Goal: Task Accomplishment & Management: Complete application form

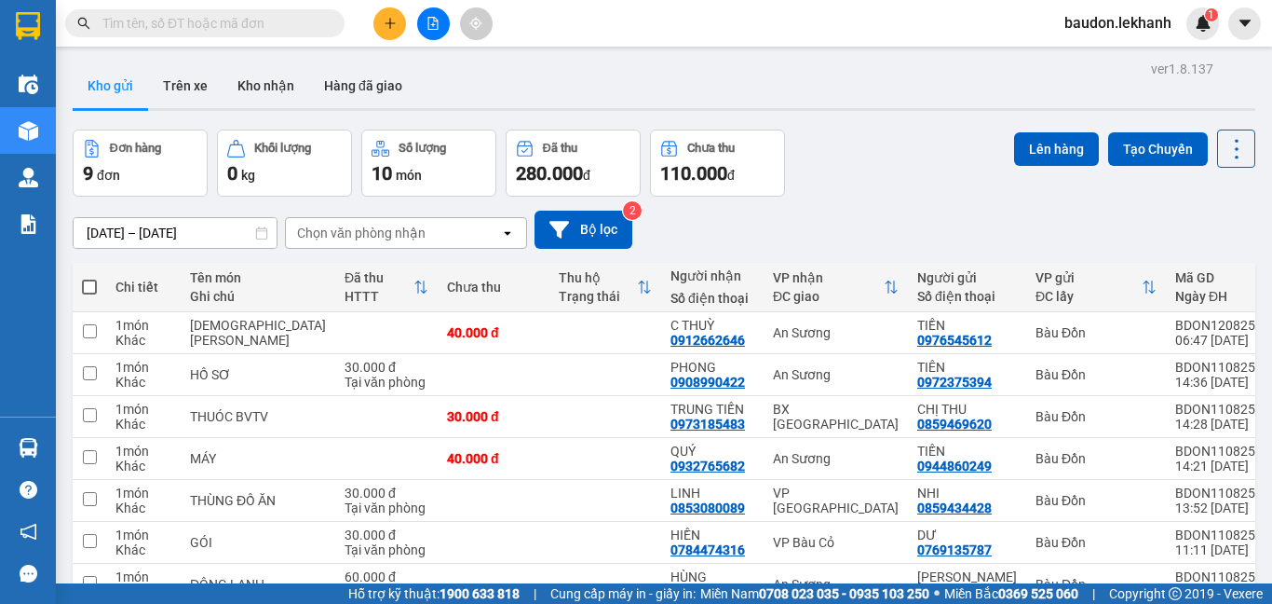
click at [227, 16] on input "text" at bounding box center [212, 23] width 220 height 20
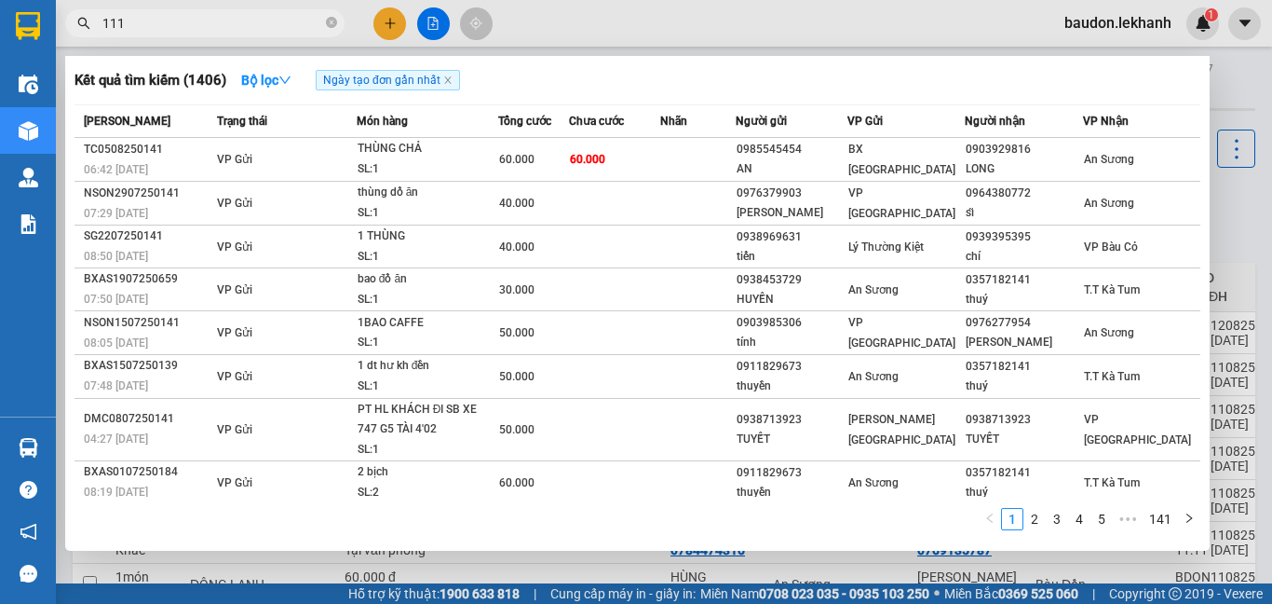
type input "1112"
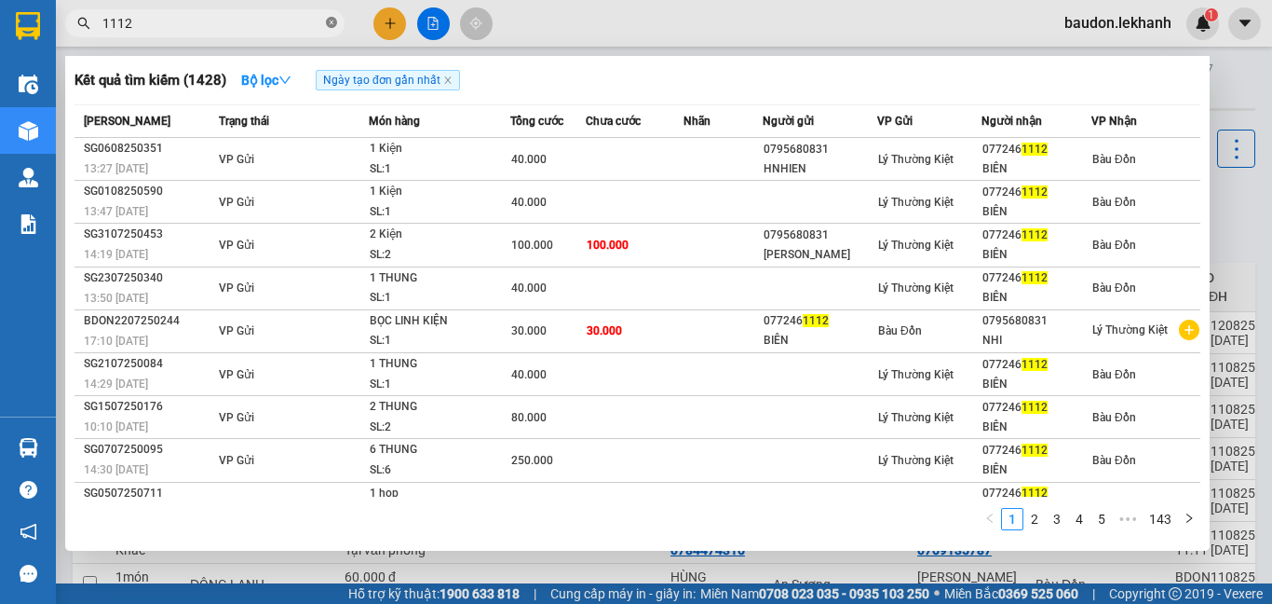
click at [331, 23] on icon "close-circle" at bounding box center [331, 22] width 11 height 11
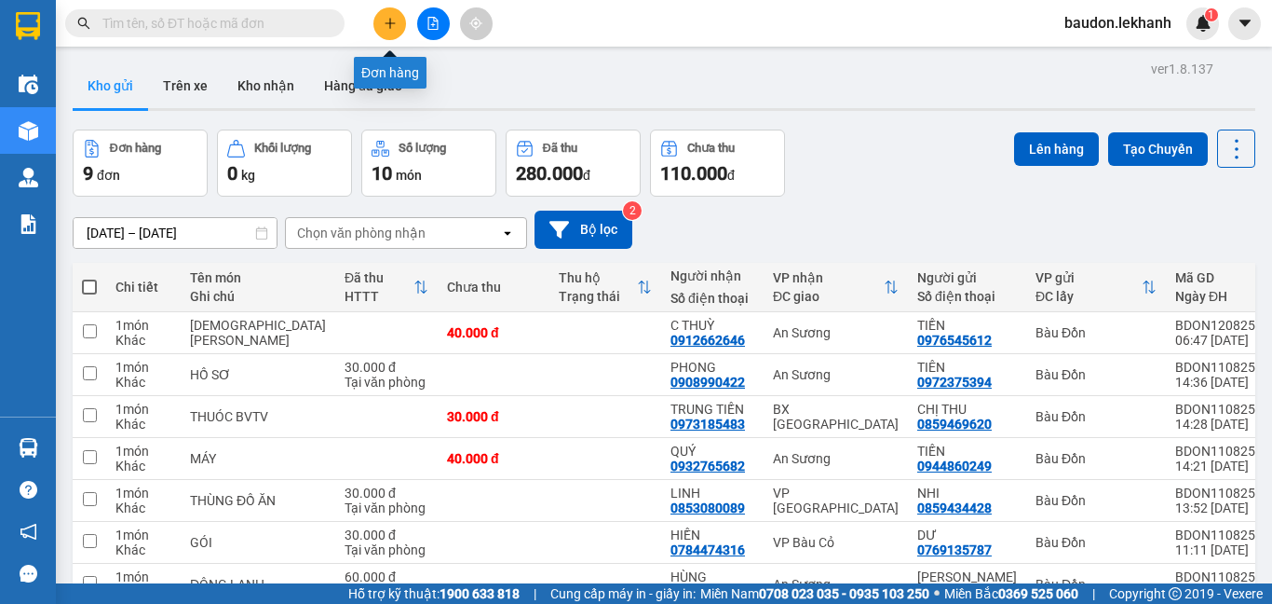
click at [388, 23] on icon "plus" at bounding box center [390, 22] width 10 height 1
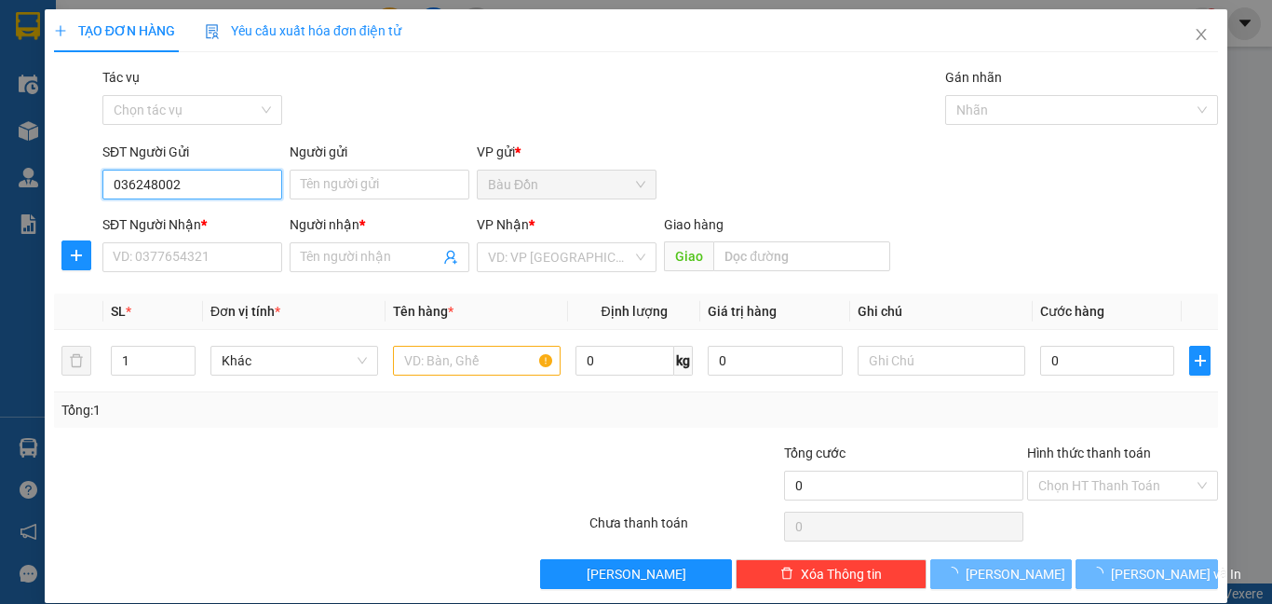
type input "0362480022"
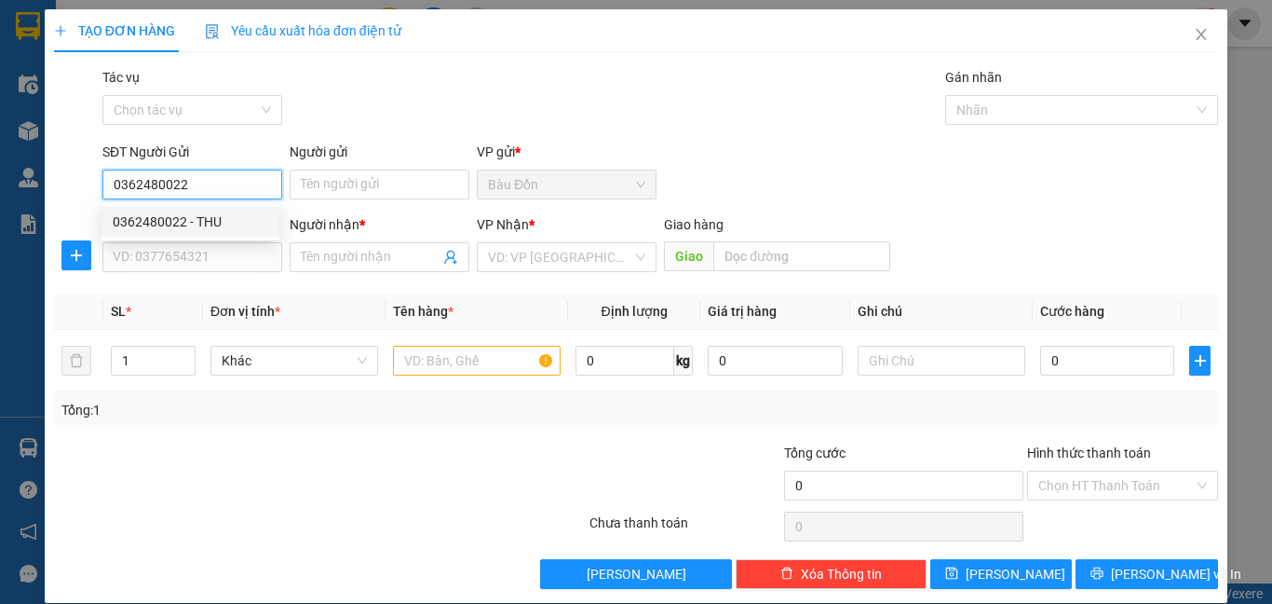
click at [224, 220] on div "0362480022 - THU" at bounding box center [191, 221] width 156 height 20
type input "THU"
type input "0984275934"
type input "NGA"
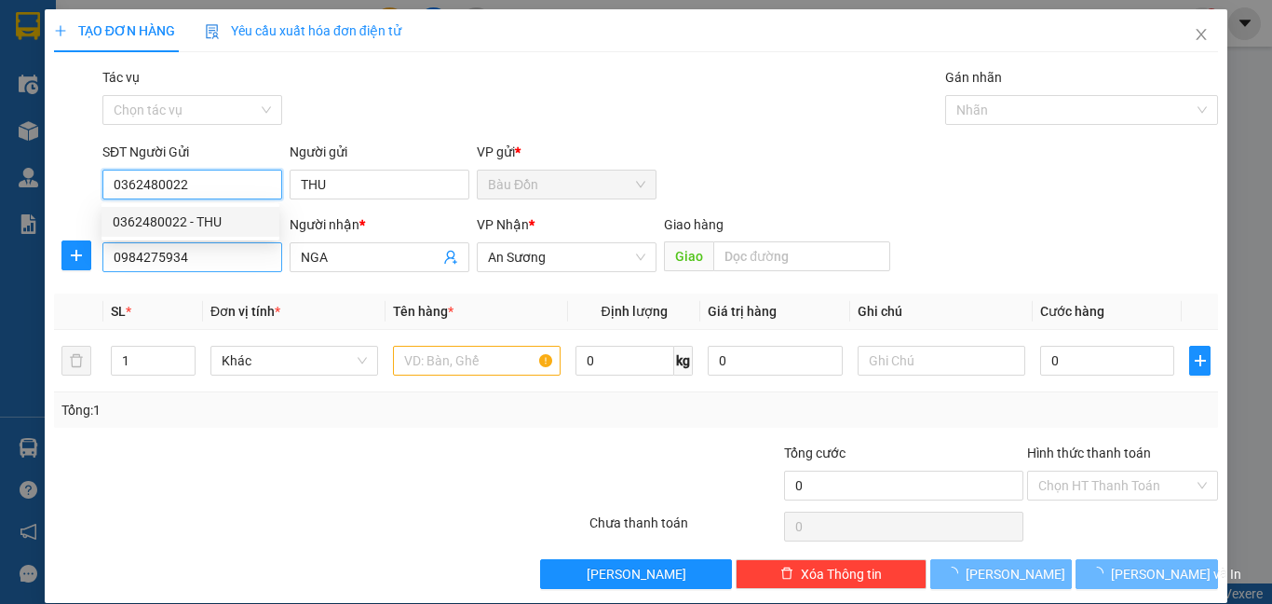
type input "40.000"
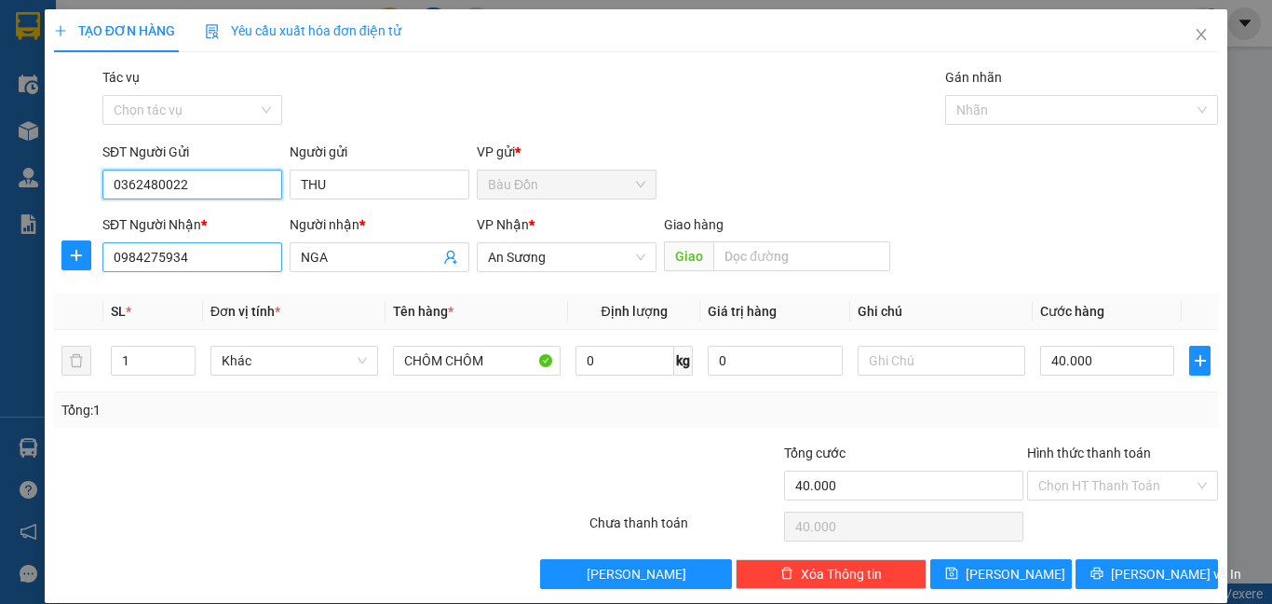
type input "0362480022"
click at [274, 254] on input "0984275934" at bounding box center [192, 257] width 180 height 30
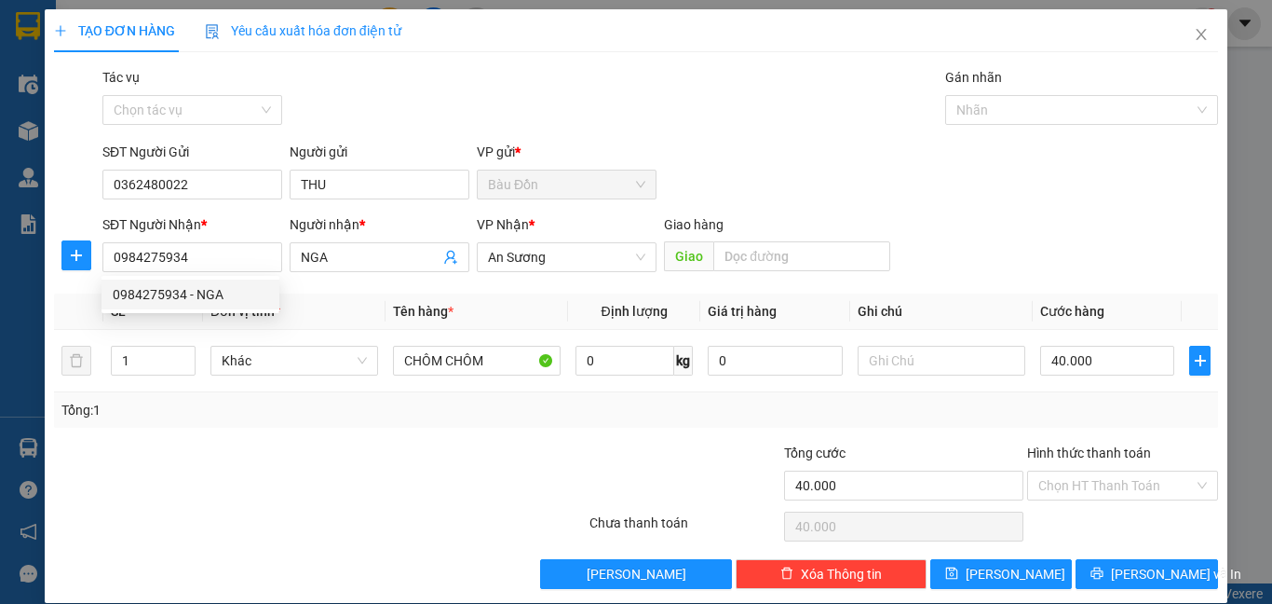
drag, startPoint x: 314, startPoint y: 444, endPoint x: 332, endPoint y: 430, distance: 22.5
click at [315, 444] on div at bounding box center [222, 474] width 341 height 65
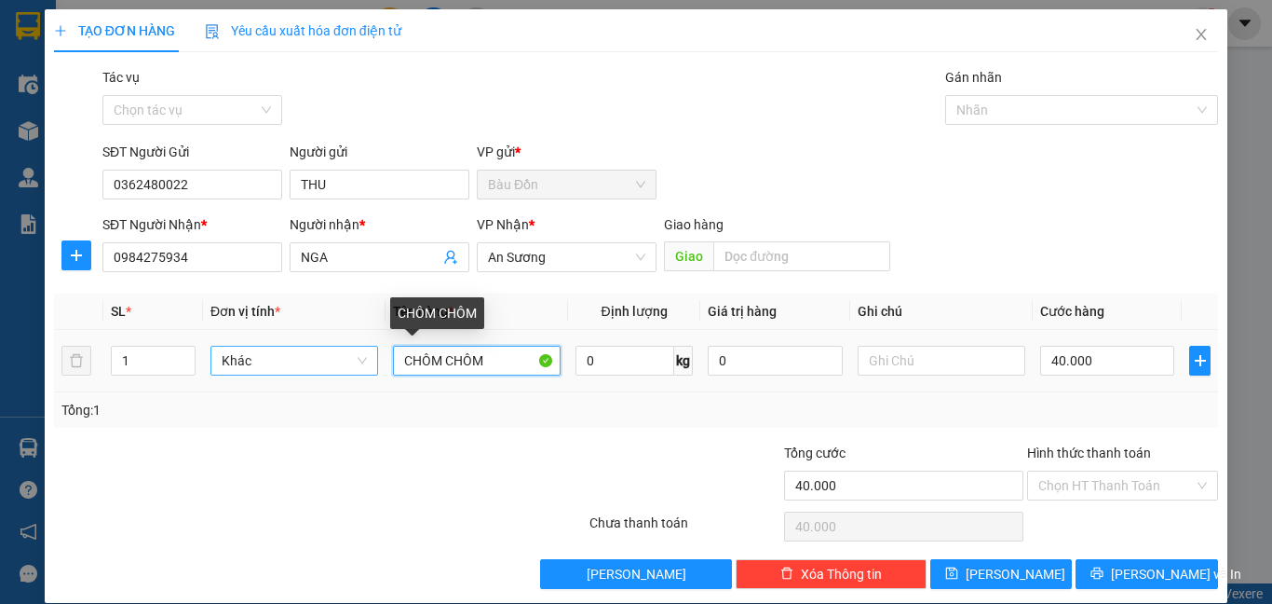
drag, startPoint x: 473, startPoint y: 363, endPoint x: 354, endPoint y: 357, distance: 119.4
click at [356, 360] on tr "1 Khác CHÔM CHÔM 0 kg 0 40.000" at bounding box center [636, 361] width 1164 height 62
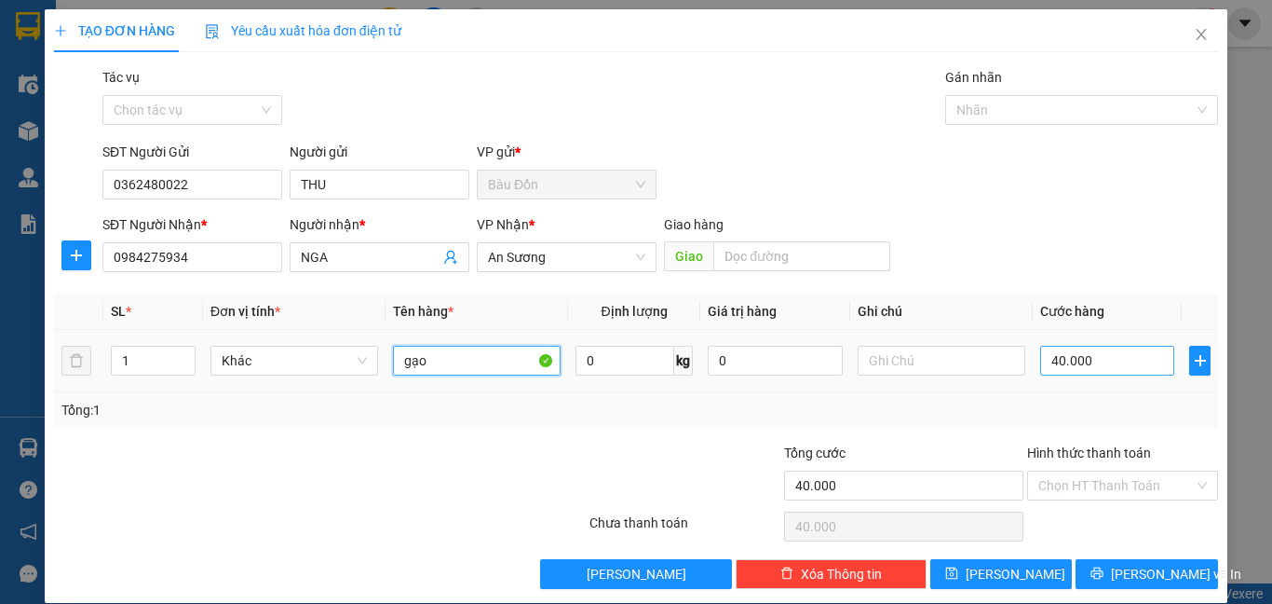
type input "gạo"
click at [1069, 357] on input "40.000" at bounding box center [1107, 361] width 134 height 30
type input "5"
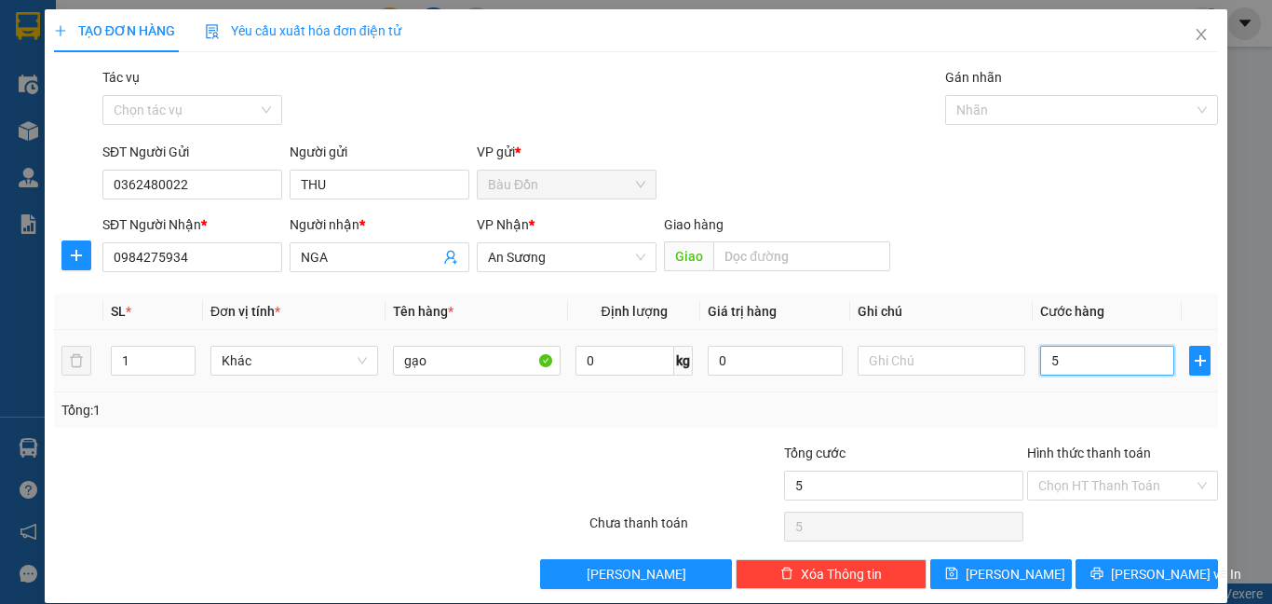
type input "50"
type input "500"
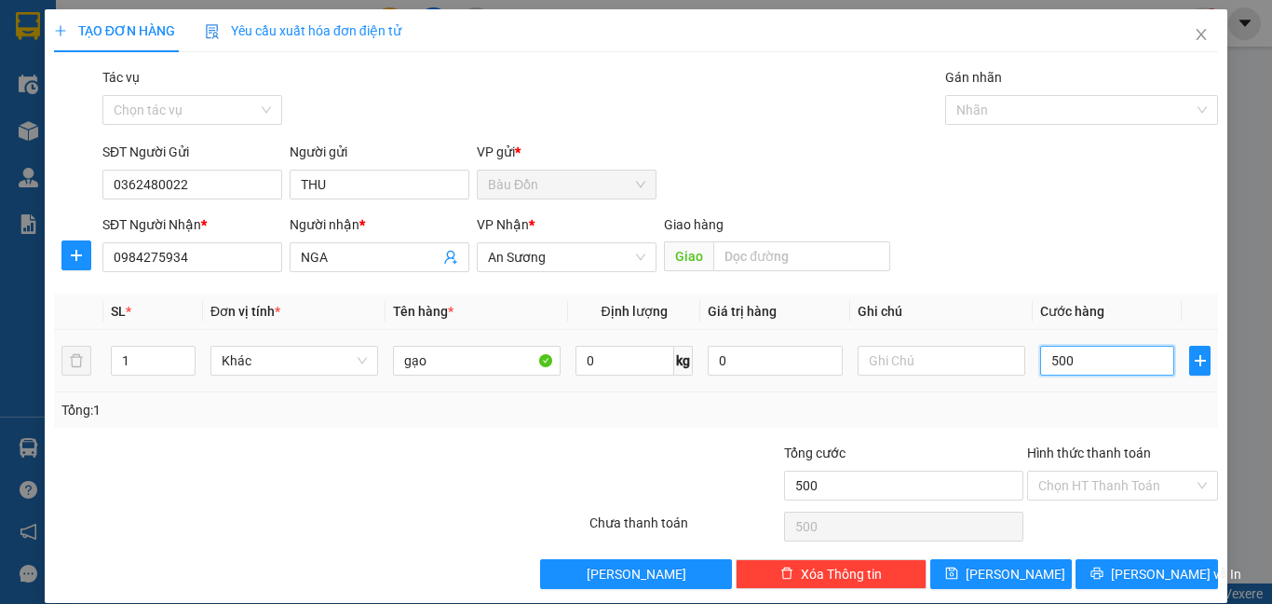
type input "5.000"
type input "50.000"
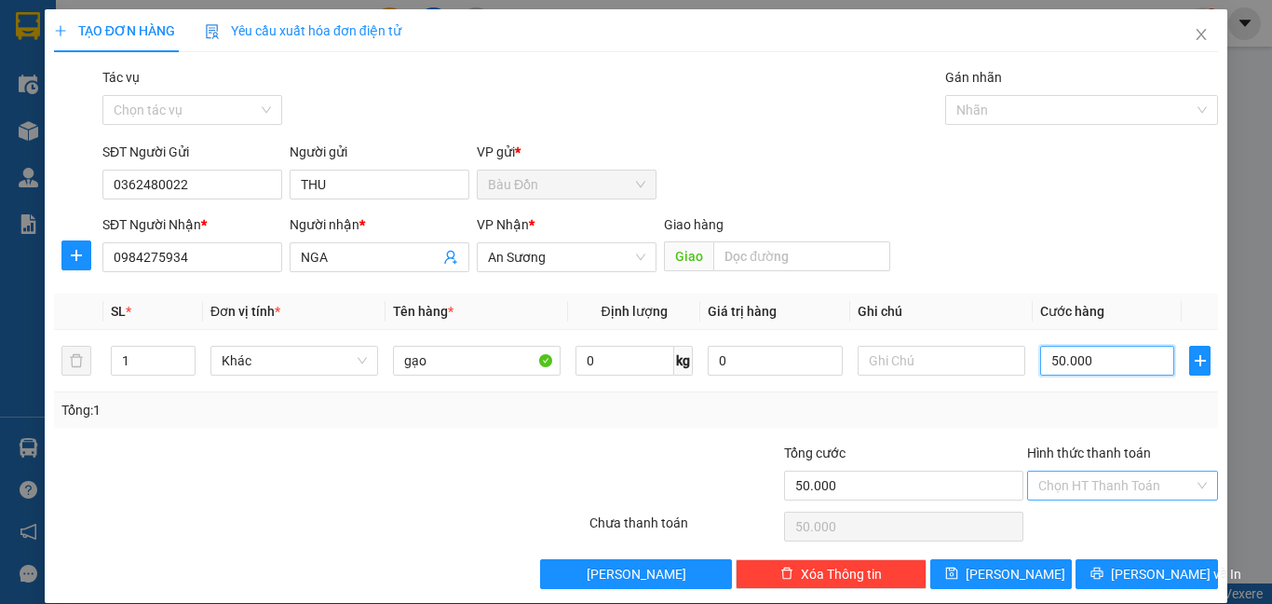
type input "50.000"
click at [1100, 496] on input "Hình thức thanh toán" at bounding box center [1117, 485] width 156 height 28
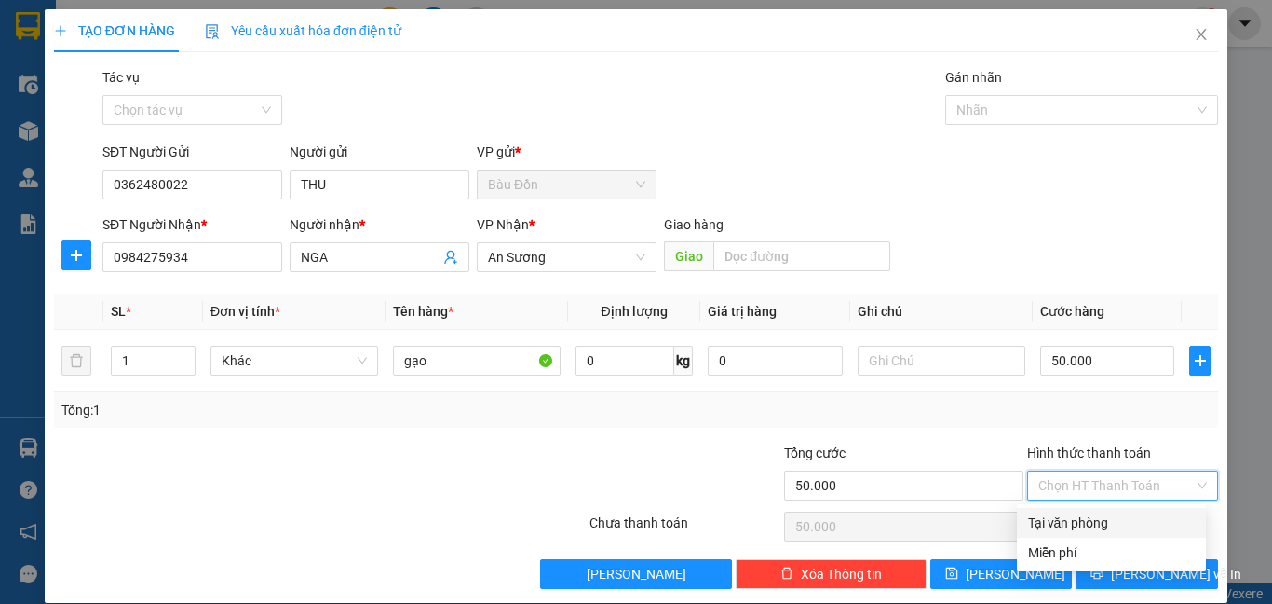
click at [1101, 524] on div "Tại văn phòng" at bounding box center [1111, 522] width 167 height 20
type input "0"
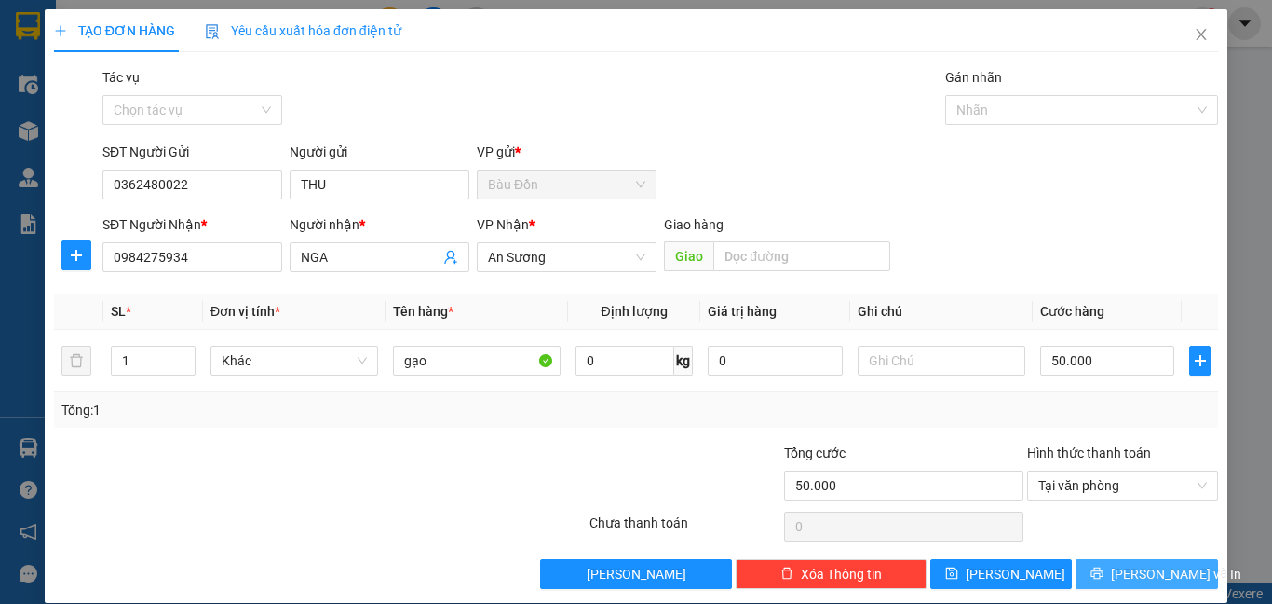
click at [1138, 578] on span "[PERSON_NAME] và In" at bounding box center [1176, 574] width 130 height 20
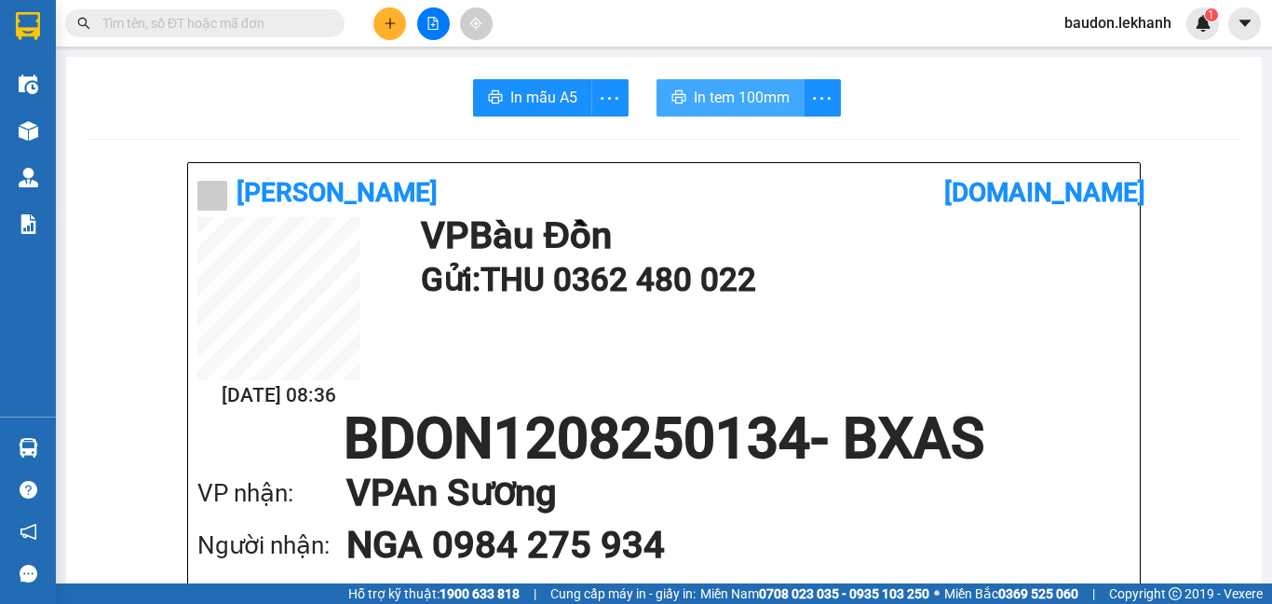
click at [761, 87] on span "In tem 100mm" at bounding box center [742, 97] width 96 height 23
click at [258, 20] on input "text" at bounding box center [212, 23] width 220 height 20
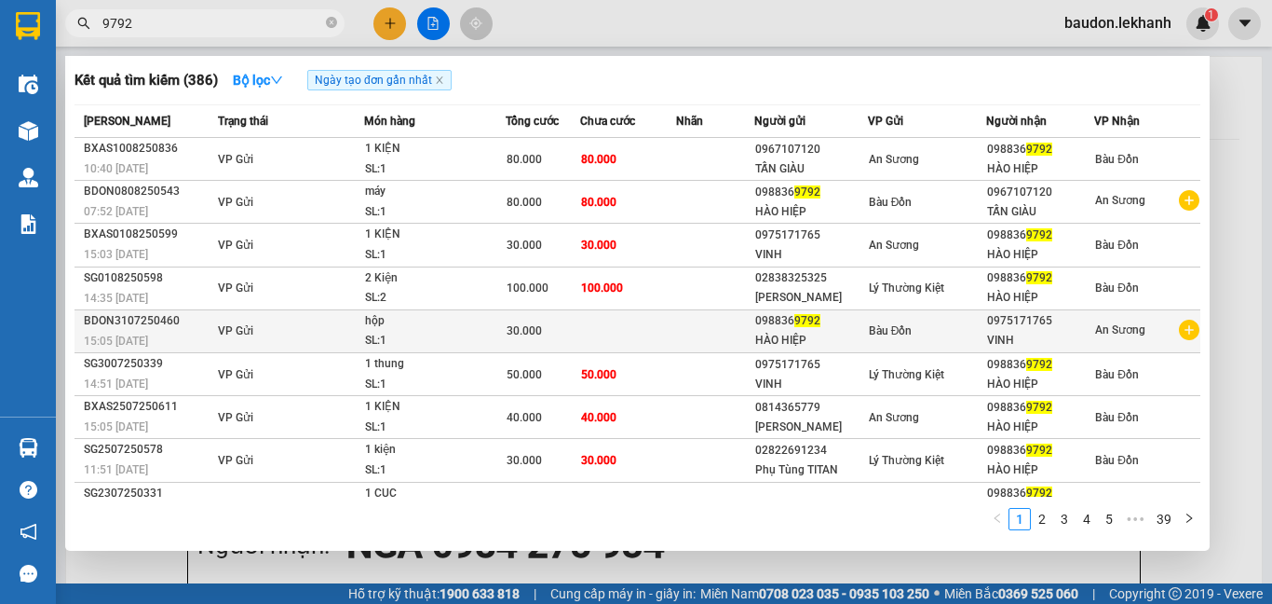
type input "9792"
click at [351, 342] on td "VP Gửi" at bounding box center [288, 330] width 151 height 43
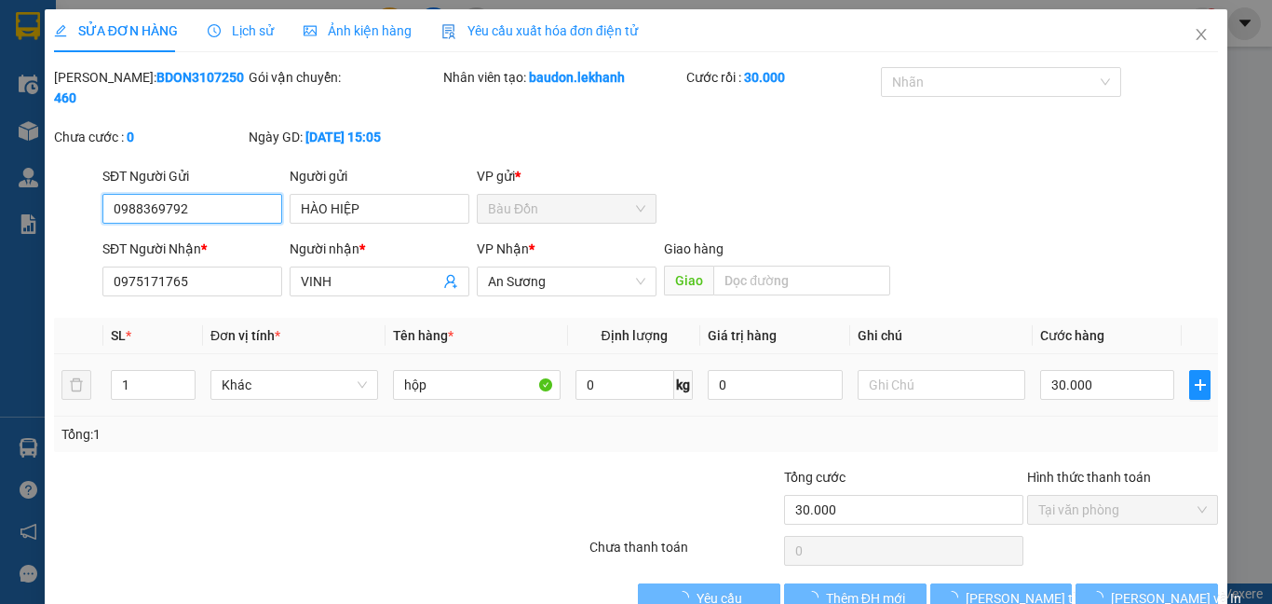
type input "0988369792"
type input "HÀO HIỆP"
type input "0975171765"
type input "VINH"
type input "30.000"
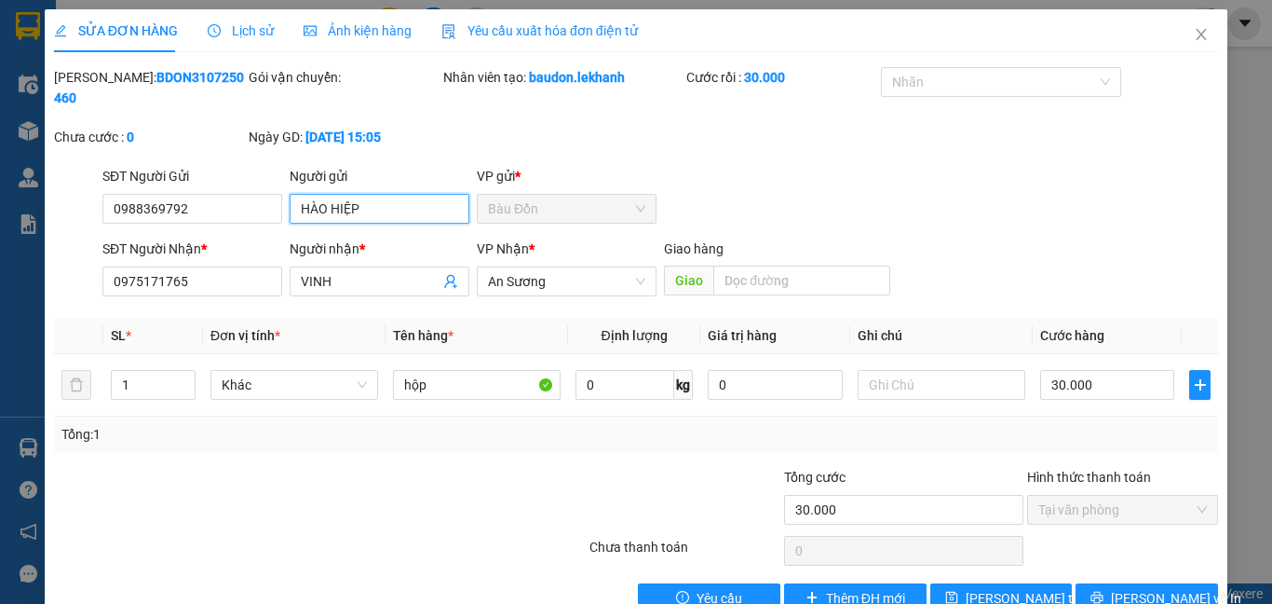
click at [392, 194] on input "HÀO HIỆP" at bounding box center [380, 209] width 180 height 30
drag, startPoint x: 217, startPoint y: 262, endPoint x: 95, endPoint y: 265, distance: 122.1
click at [95, 265] on div "SĐT Người Nhận * 0975171765 0975171765 Người nhận * VINH VP Nhận * An Sương Gia…" at bounding box center [636, 270] width 1168 height 65
click at [1194, 41] on icon "close" at bounding box center [1201, 34] width 15 height 15
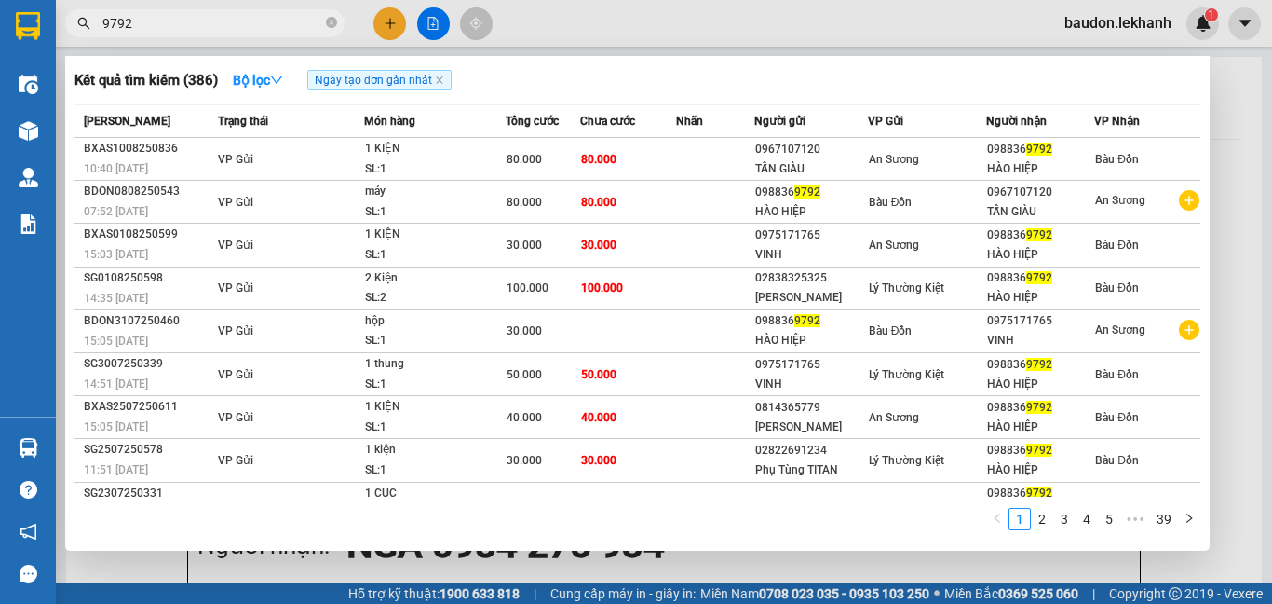
click at [229, 27] on input "9792" at bounding box center [212, 23] width 220 height 20
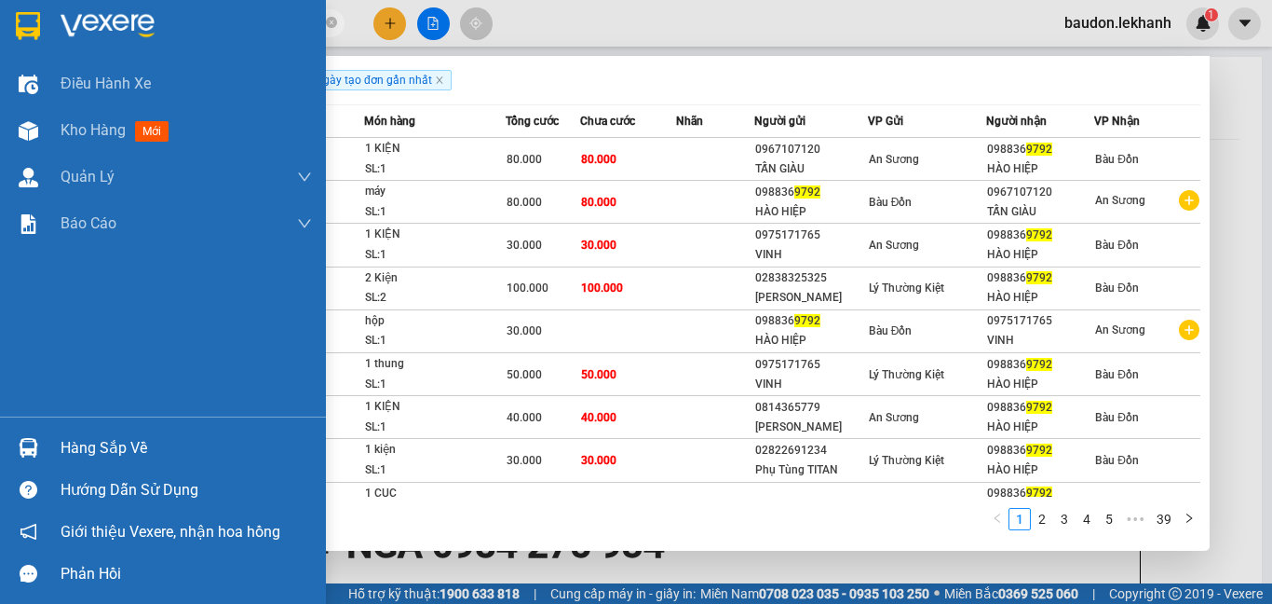
drag, startPoint x: 181, startPoint y: 26, endPoint x: 50, endPoint y: 23, distance: 130.4
drag, startPoint x: 50, startPoint y: 23, endPoint x: 589, endPoint y: 20, distance: 538.4
click at [632, 22] on div at bounding box center [636, 302] width 1272 height 604
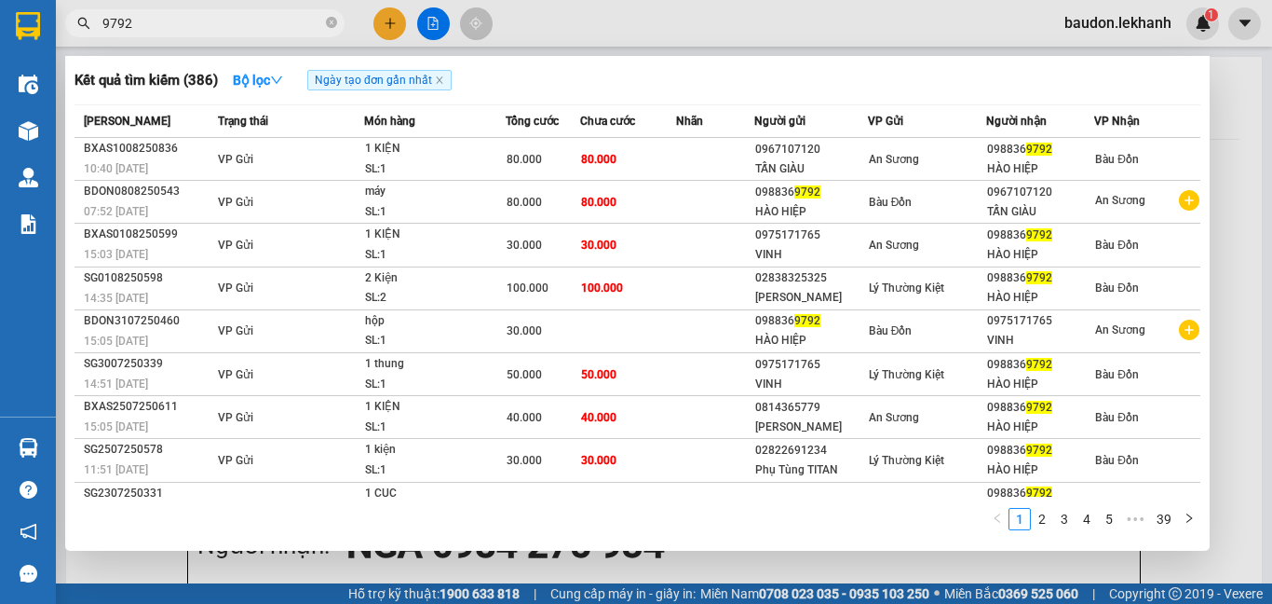
drag, startPoint x: 143, startPoint y: 25, endPoint x: 101, endPoint y: 28, distance: 42.0
click at [101, 28] on span "9792" at bounding box center [204, 23] width 279 height 28
paste input "0975171765"
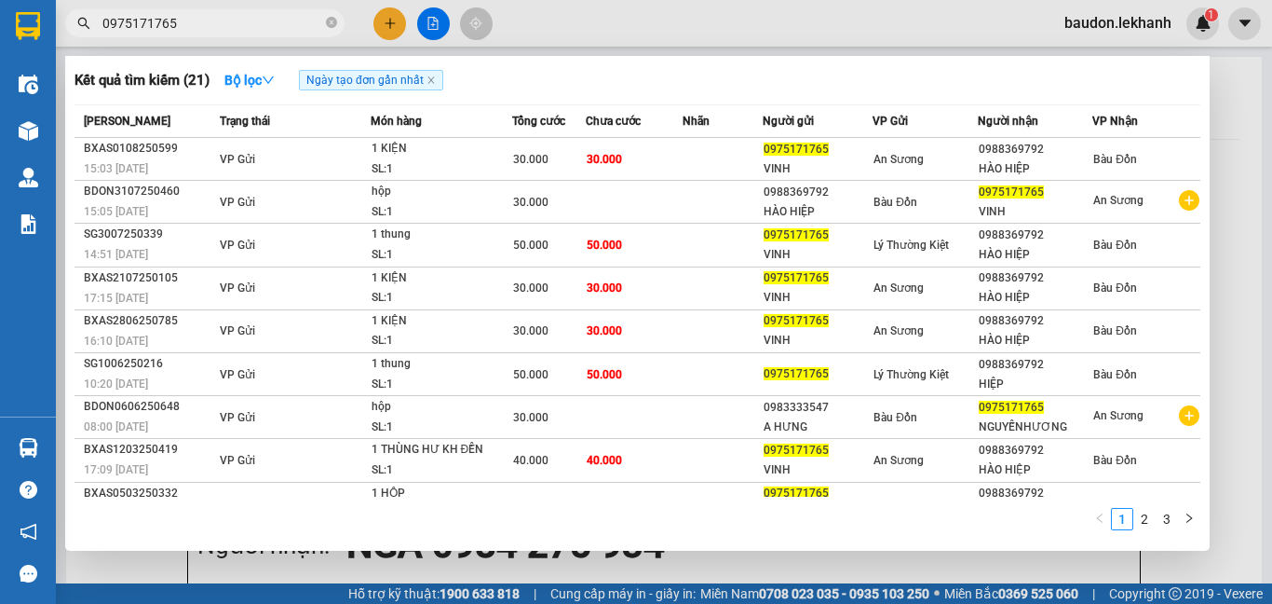
type input "0975171765"
click at [327, 22] on icon "close-circle" at bounding box center [331, 22] width 11 height 11
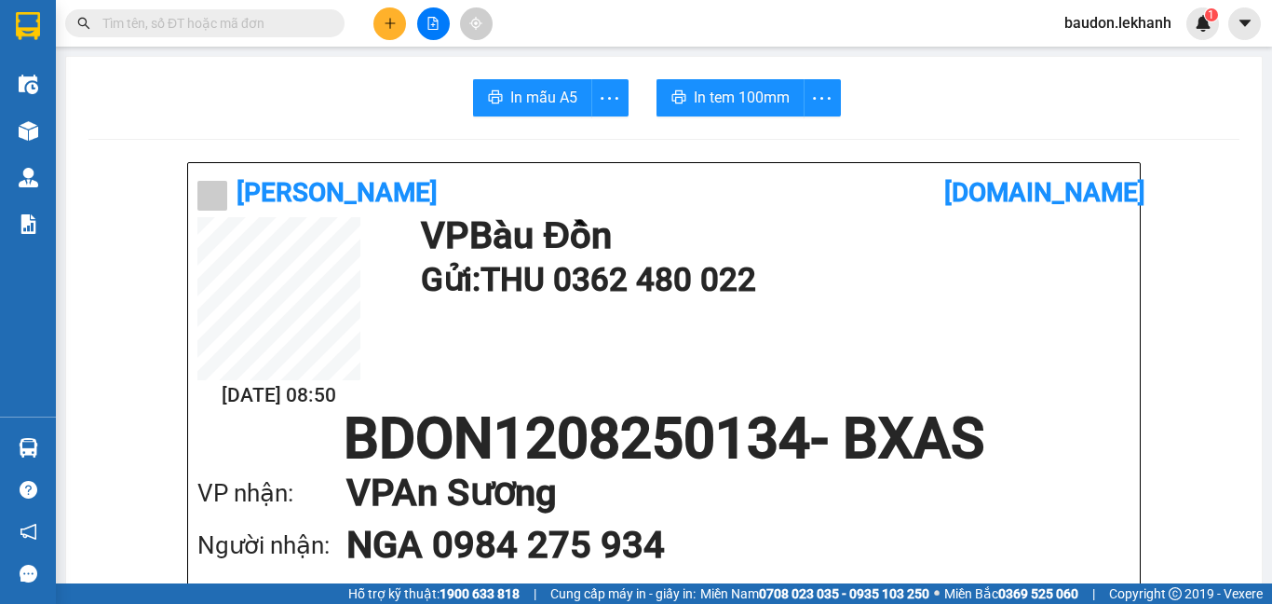
click at [295, 19] on input "text" at bounding box center [212, 23] width 220 height 20
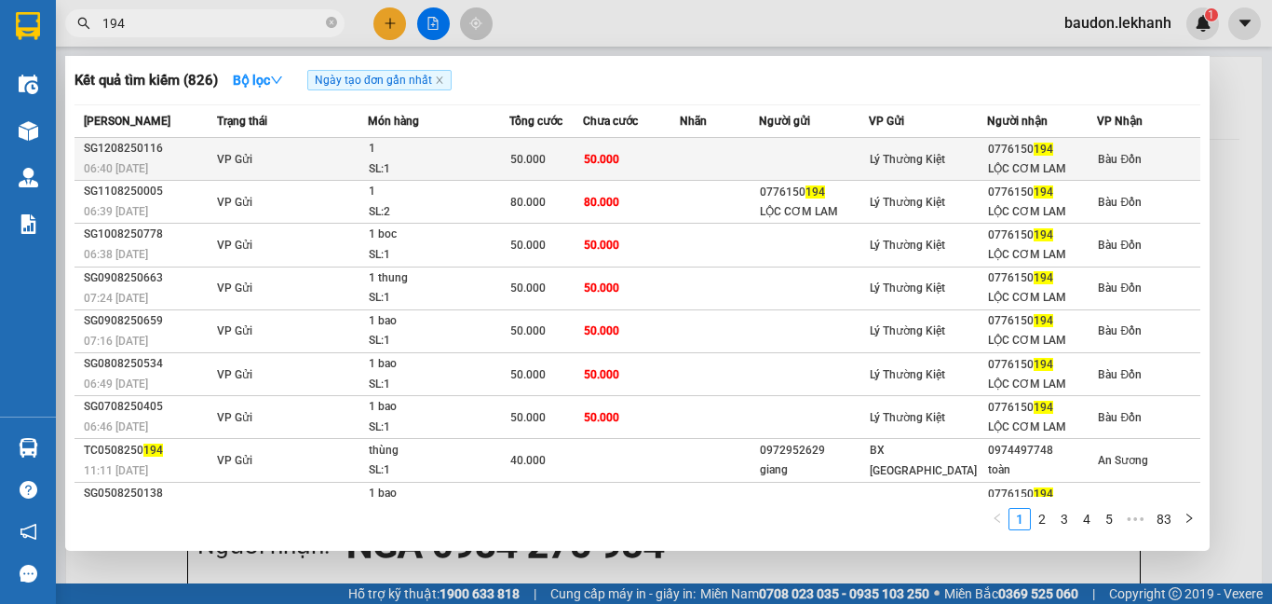
type input "194"
click at [989, 169] on div "LỘC CƠM LAM" at bounding box center [1042, 169] width 108 height 20
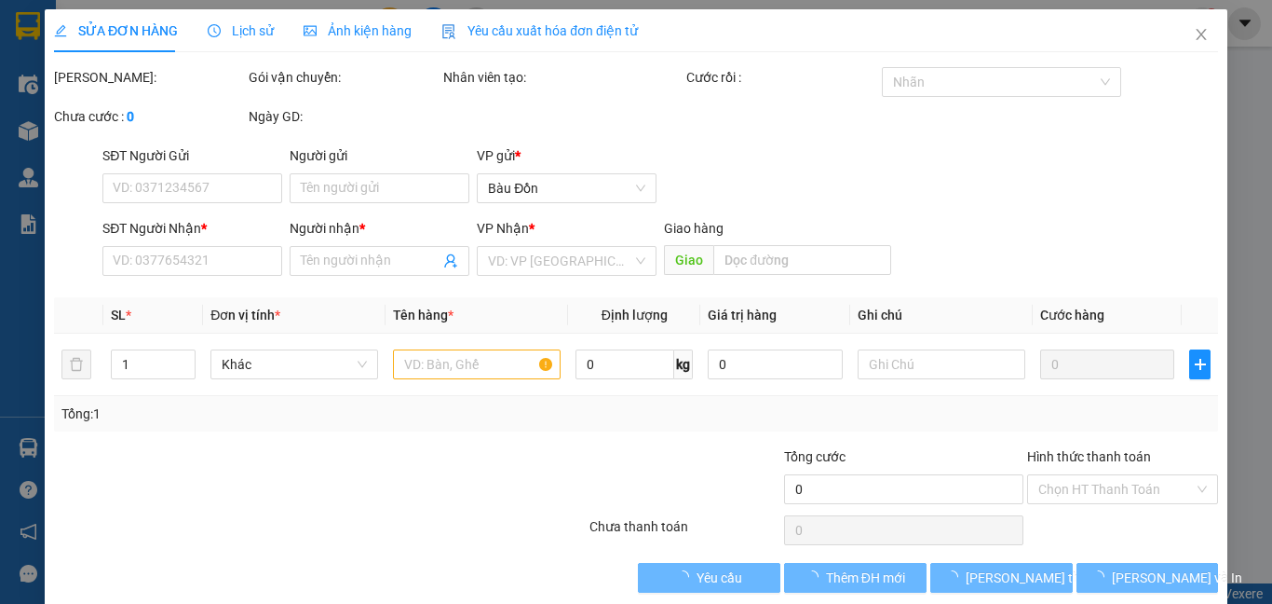
type input "0776150194"
type input "LỘC CƠM LAM"
type input "50.000"
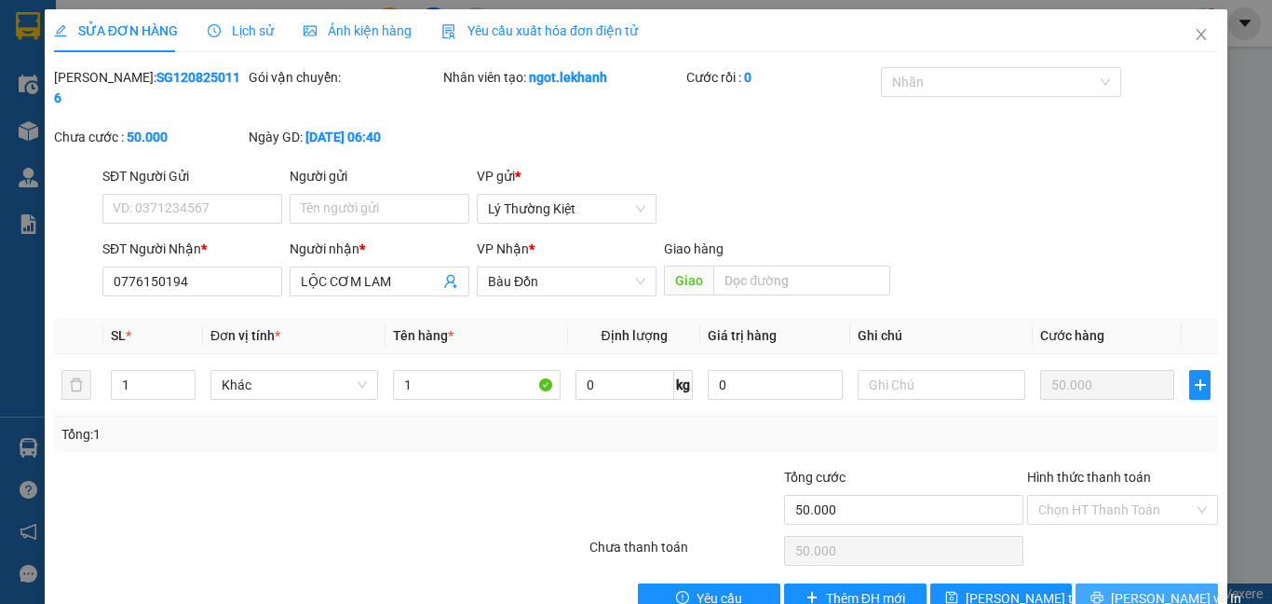
click at [1139, 588] on span "[PERSON_NAME] và In" at bounding box center [1176, 598] width 130 height 20
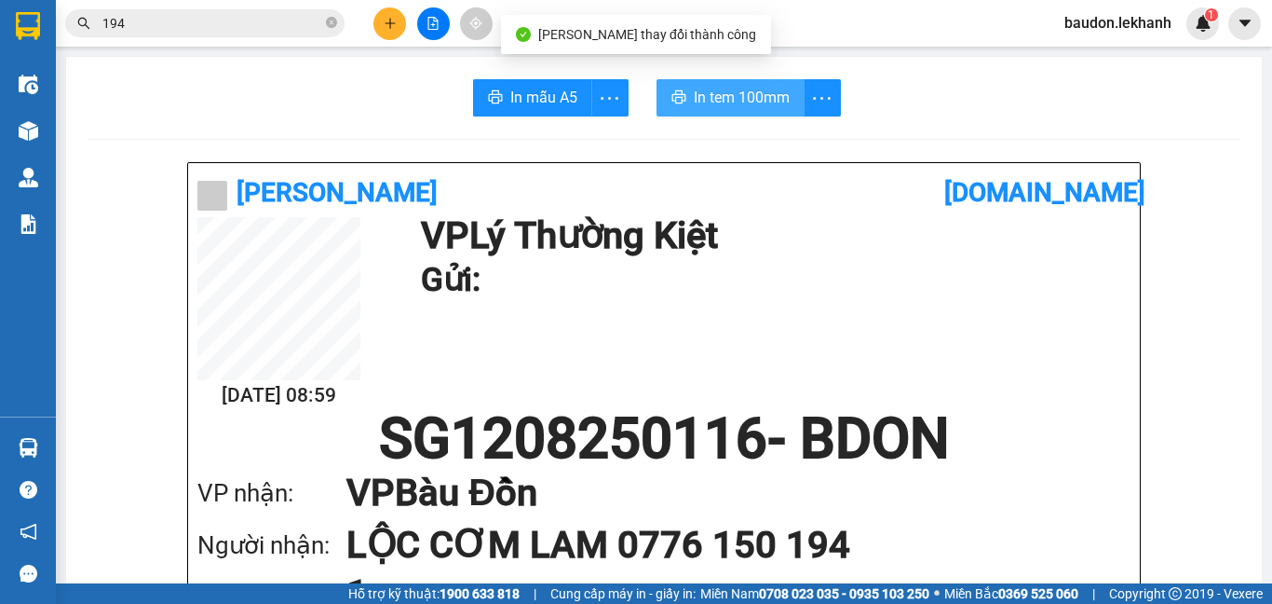
click at [752, 102] on span "In tem 100mm" at bounding box center [742, 97] width 96 height 23
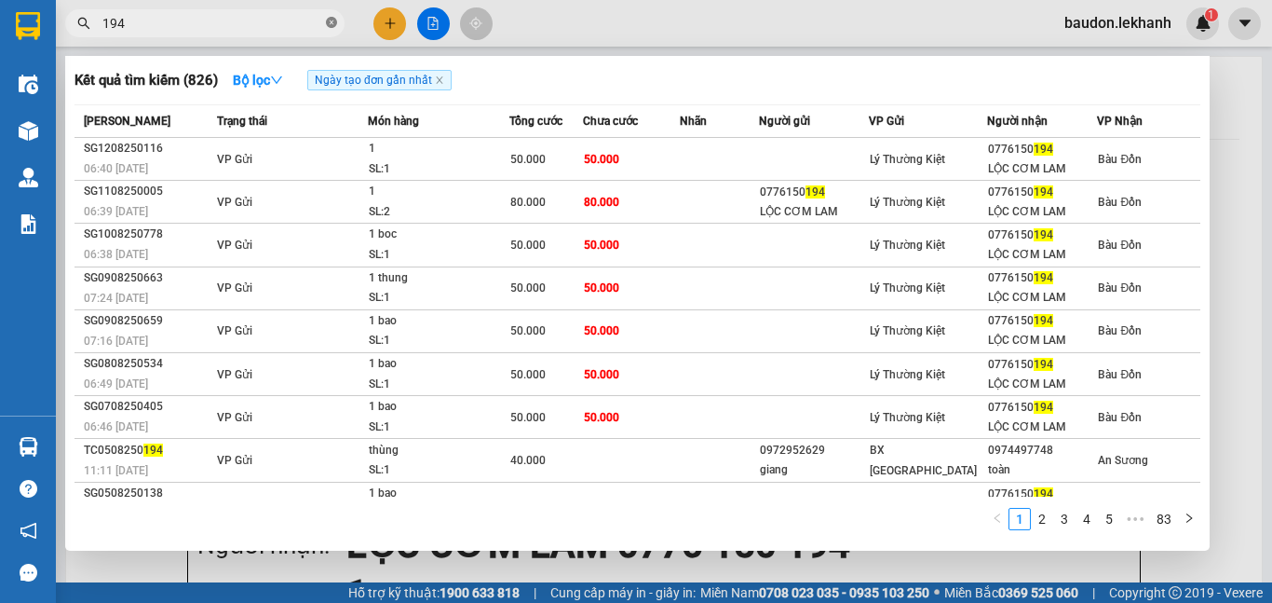
click at [329, 26] on icon "close-circle" at bounding box center [331, 22] width 11 height 11
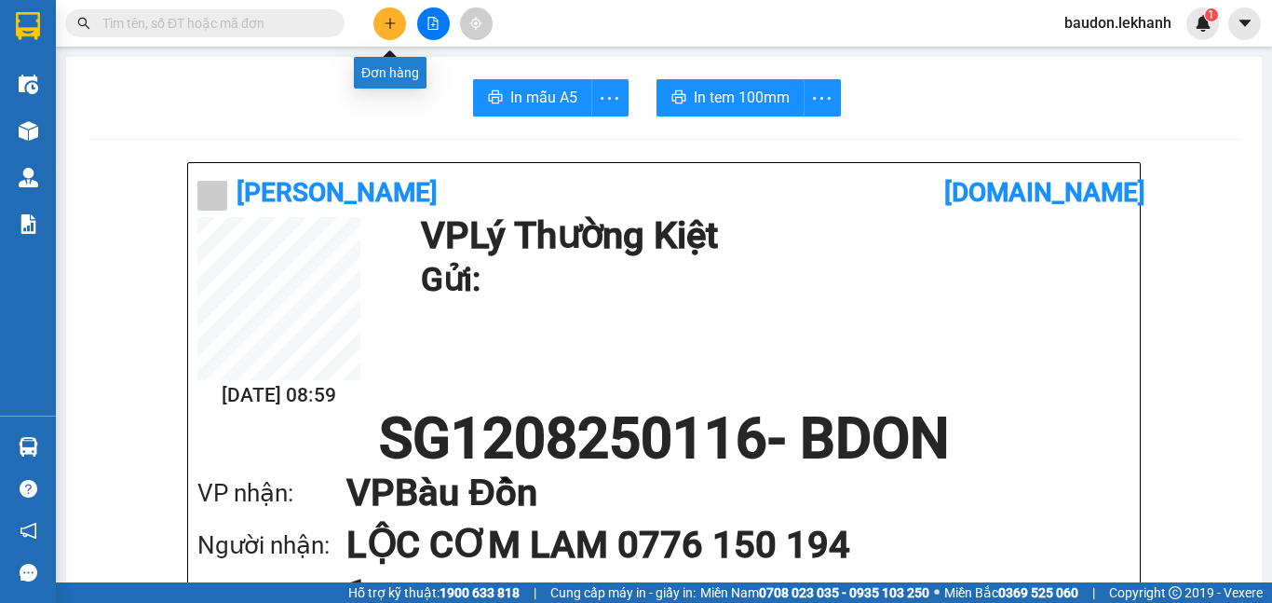
click at [389, 23] on icon "plus" at bounding box center [390, 22] width 10 height 1
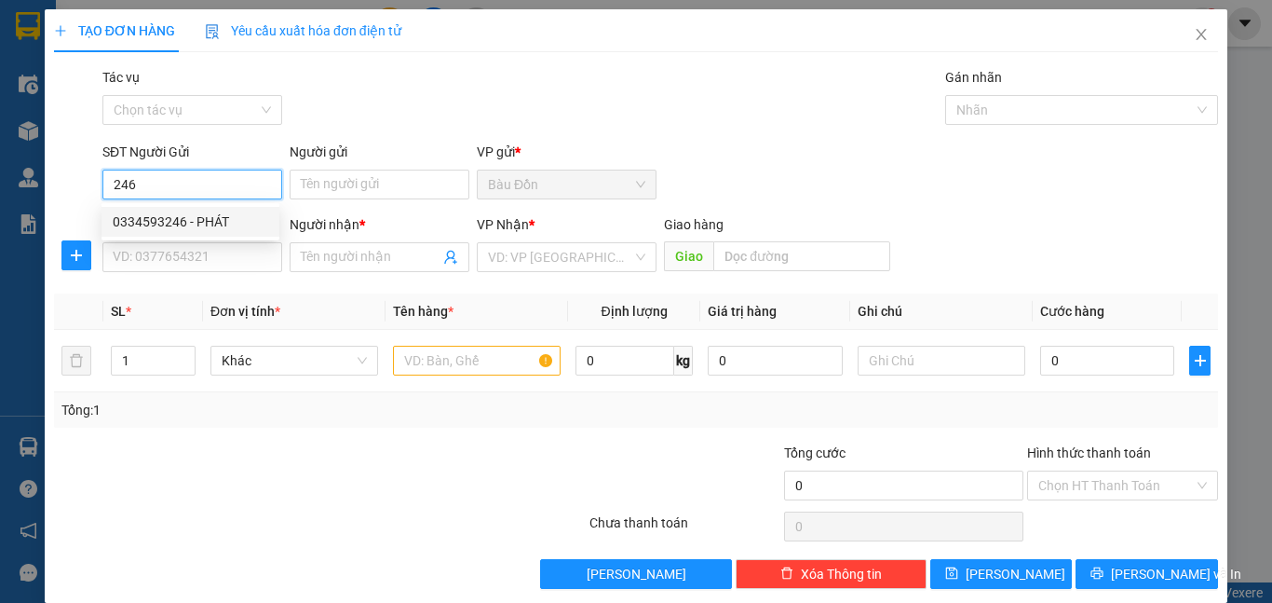
click at [157, 226] on div "0334593246 - PHÁT" at bounding box center [191, 221] width 156 height 20
type input "0334593246"
type input "PHÁT"
type input "0962886371"
type input "DƯƠNG(K13)"
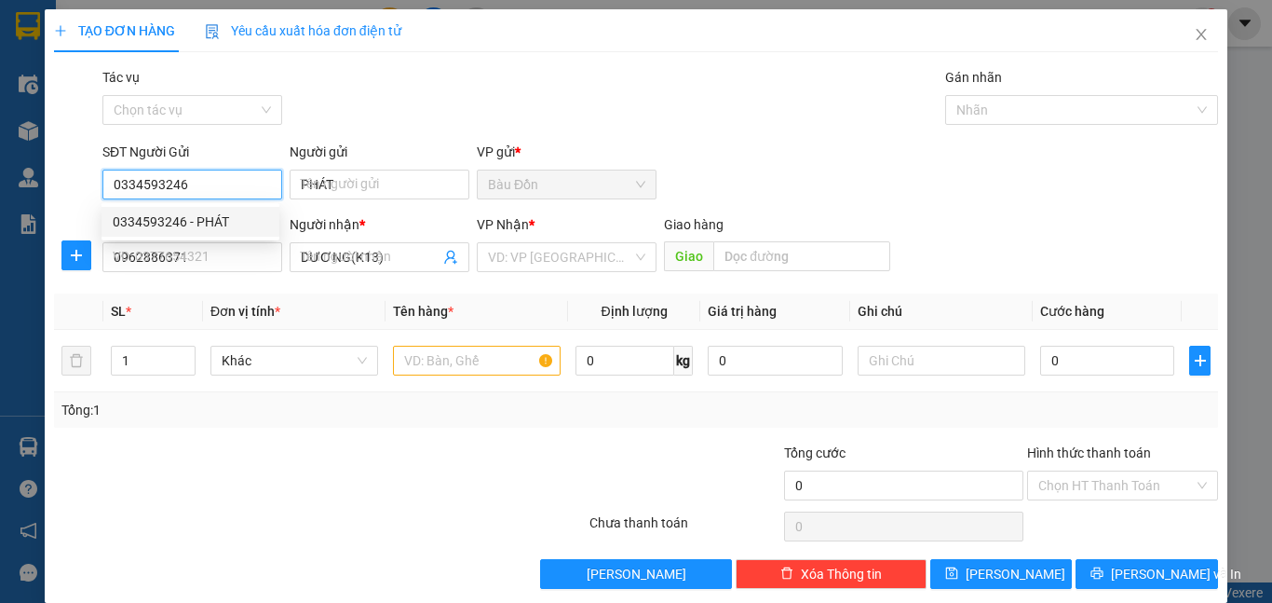
type input "30.000"
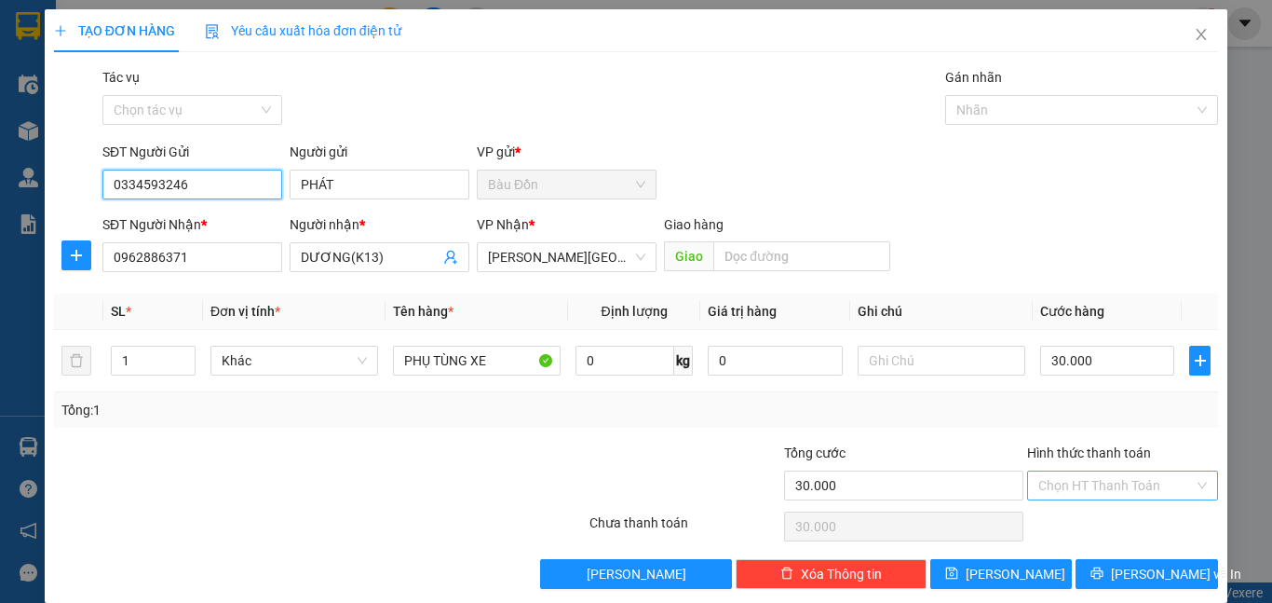
type input "0334593246"
click at [1094, 486] on input "Hình thức thanh toán" at bounding box center [1117, 485] width 156 height 28
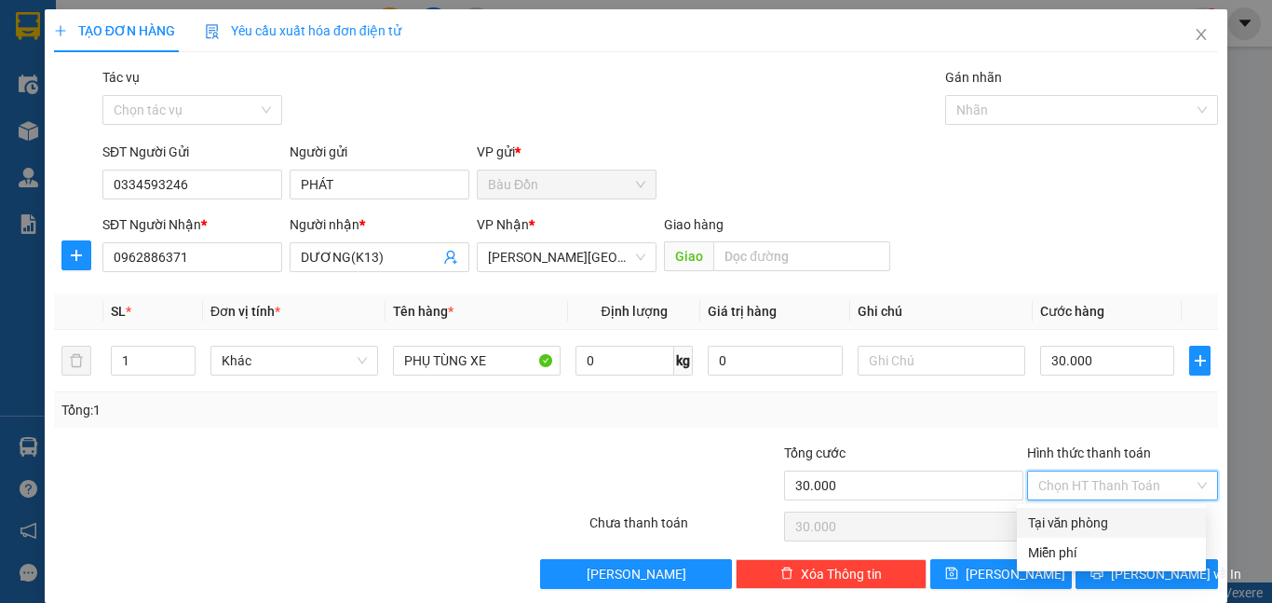
drag, startPoint x: 1091, startPoint y: 520, endPoint x: 1095, endPoint y: 528, distance: 9.6
click at [1090, 521] on div "Tại văn phòng" at bounding box center [1111, 522] width 167 height 20
type input "0"
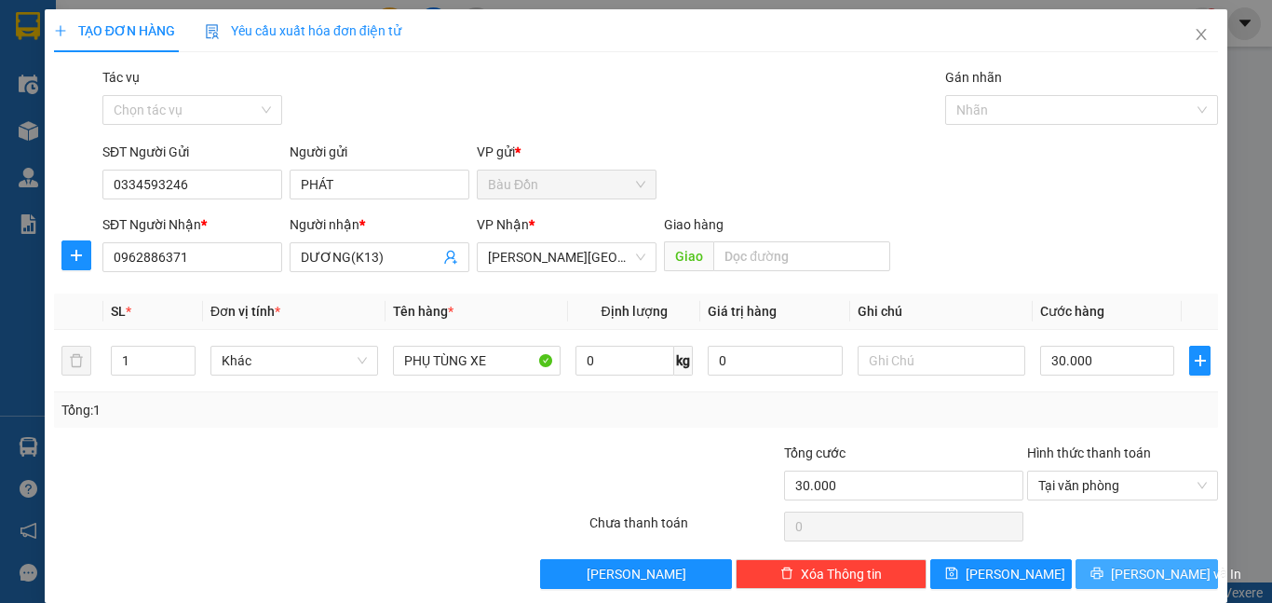
click at [1121, 578] on span "[PERSON_NAME] và In" at bounding box center [1176, 574] width 130 height 20
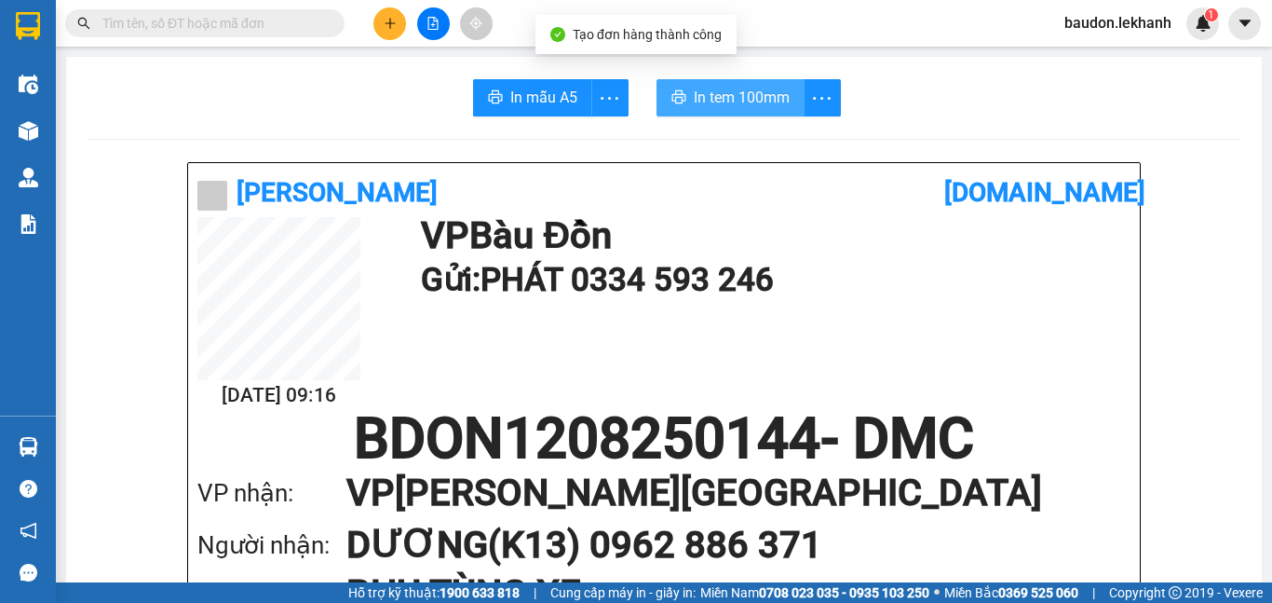
click at [739, 115] on button "In tem 100mm" at bounding box center [731, 97] width 148 height 37
